Goal: Navigation & Orientation: Find specific page/section

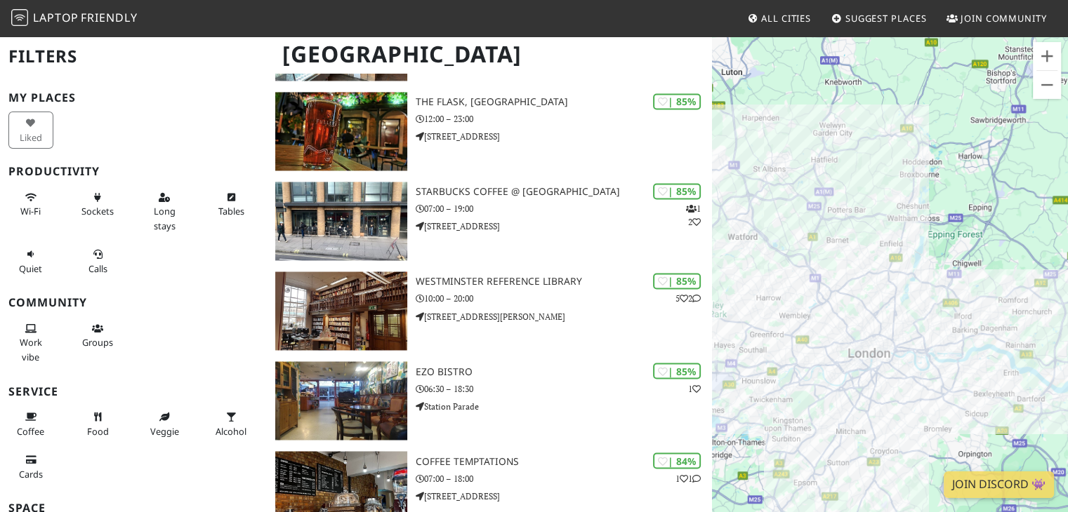
scroll to position [2387, 0]
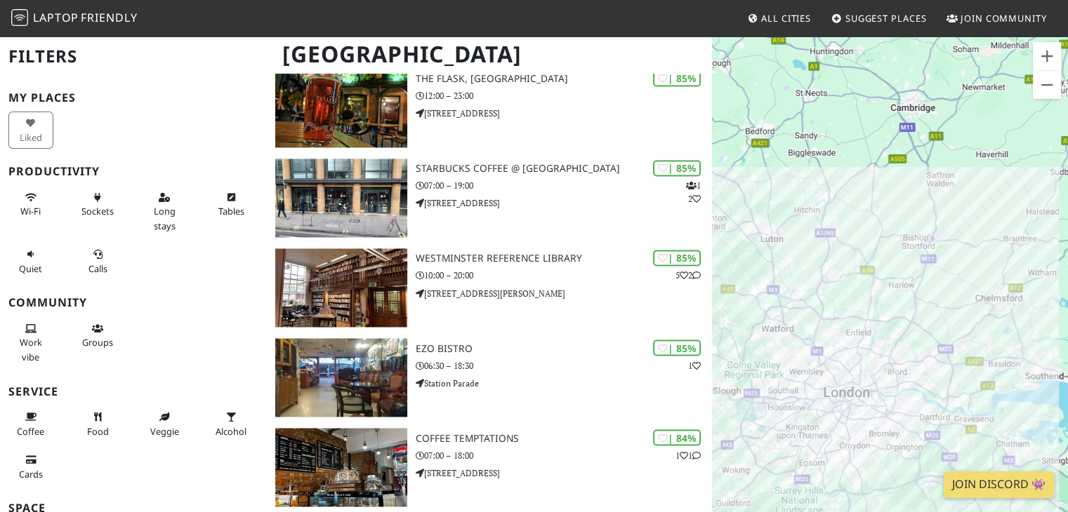
click at [124, 20] on span "Friendly" at bounding box center [109, 17] width 56 height 15
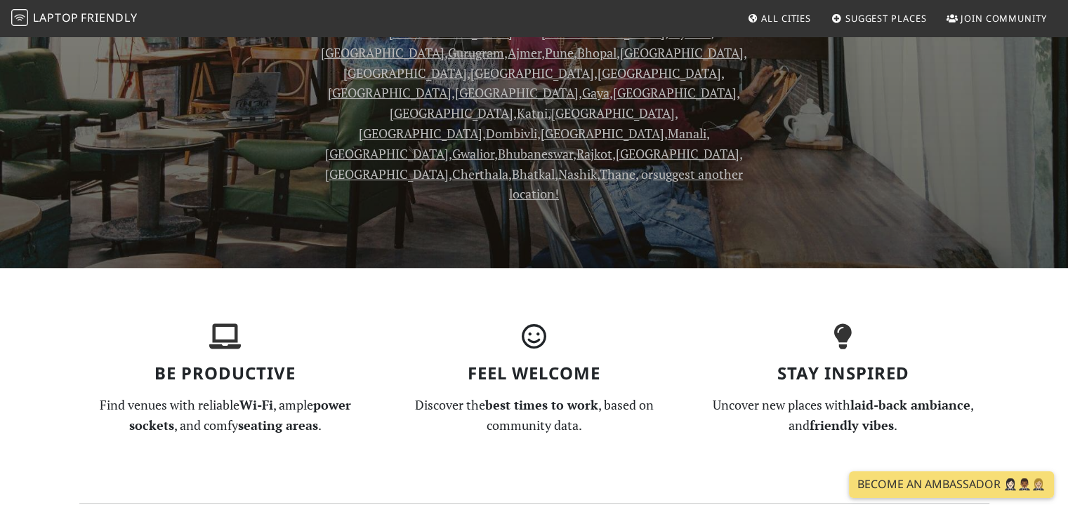
scroll to position [280, 0]
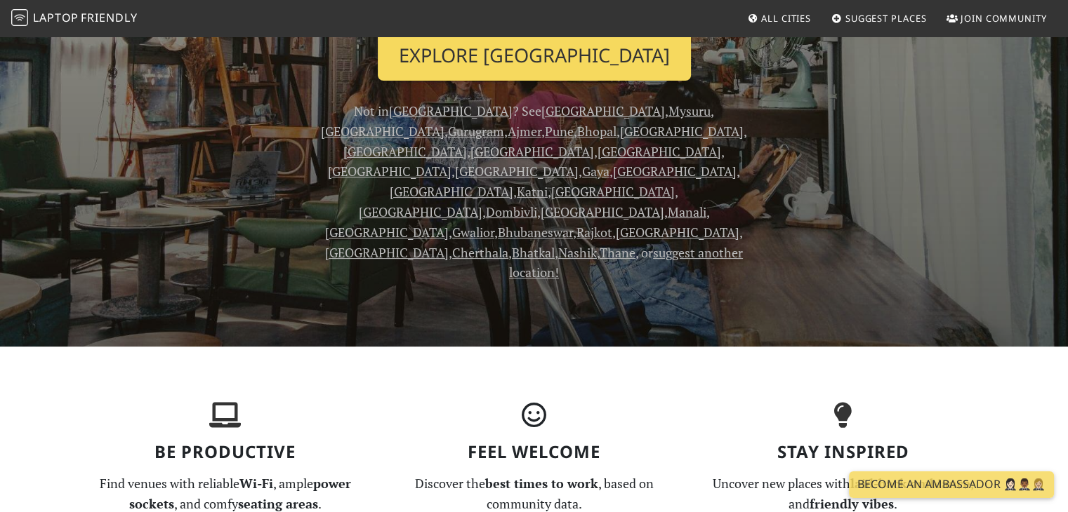
click at [598, 58] on link "Explore Ahmedabad" at bounding box center [534, 55] width 313 height 52
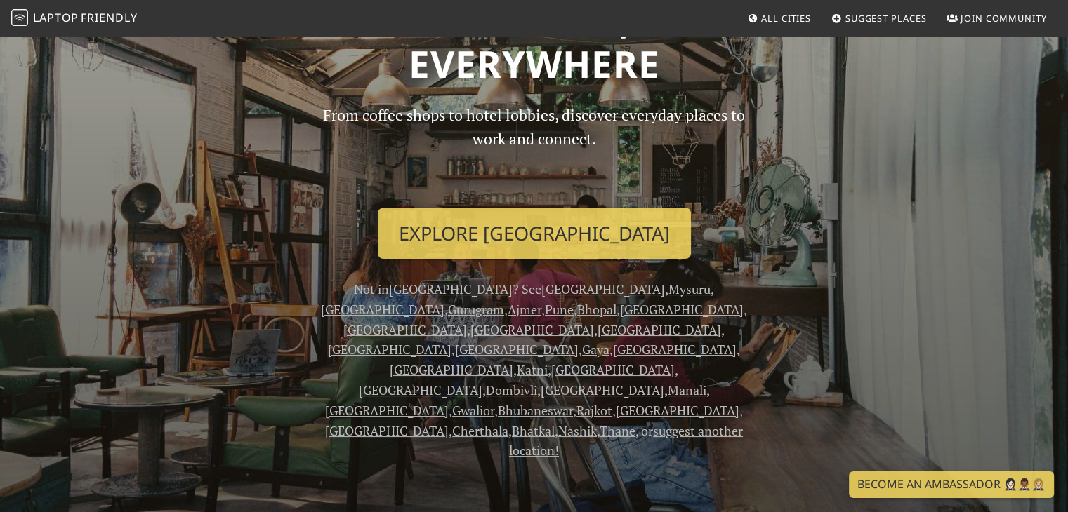
scroll to position [0, 0]
